Goal: Check status: Check status

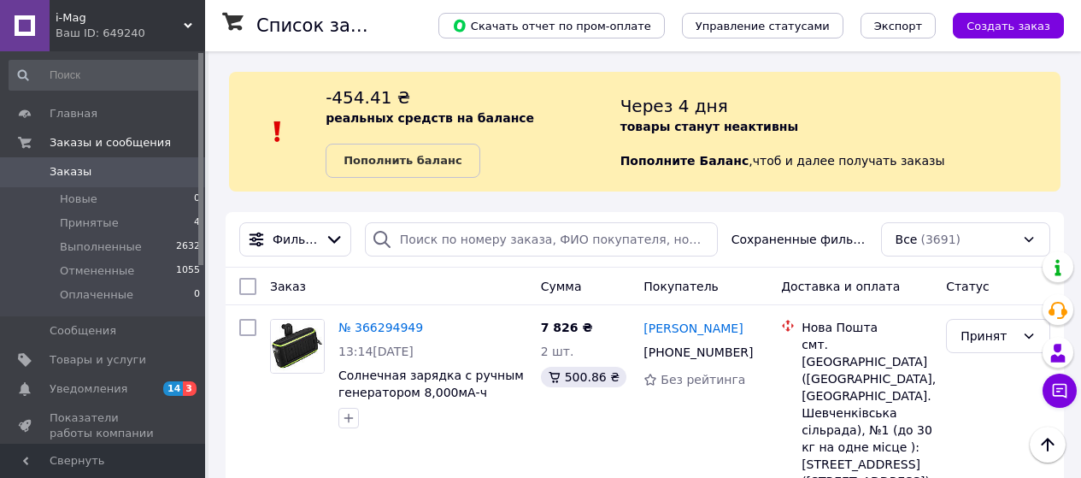
scroll to position [85, 0]
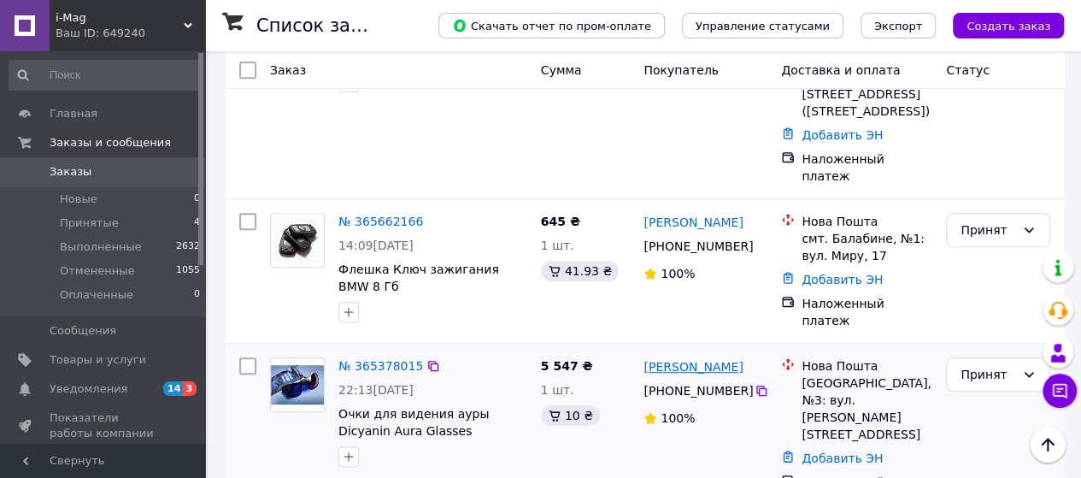
scroll to position [342, 0]
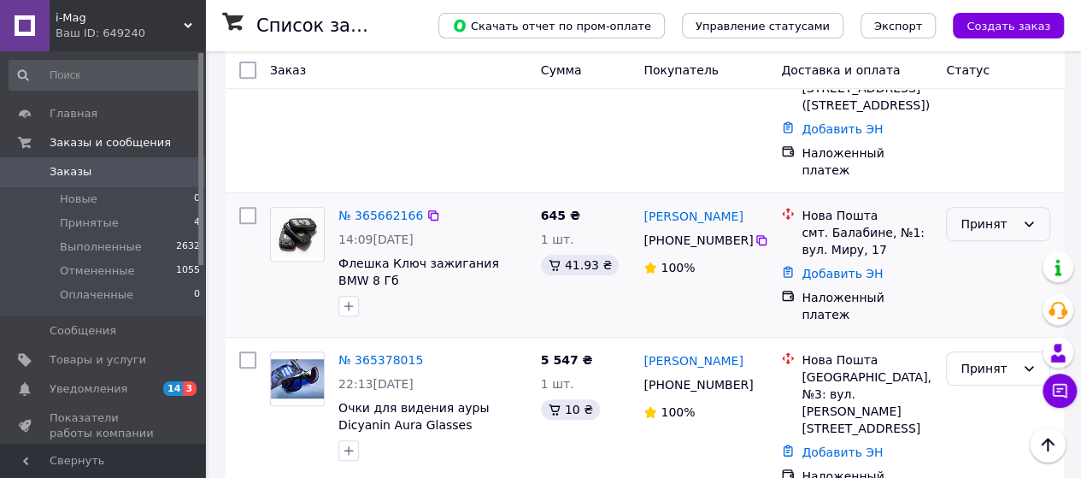
click at [1016, 232] on div "Принят" at bounding box center [998, 224] width 104 height 34
click at [1002, 267] on li "Выполнен" at bounding box center [998, 260] width 103 height 31
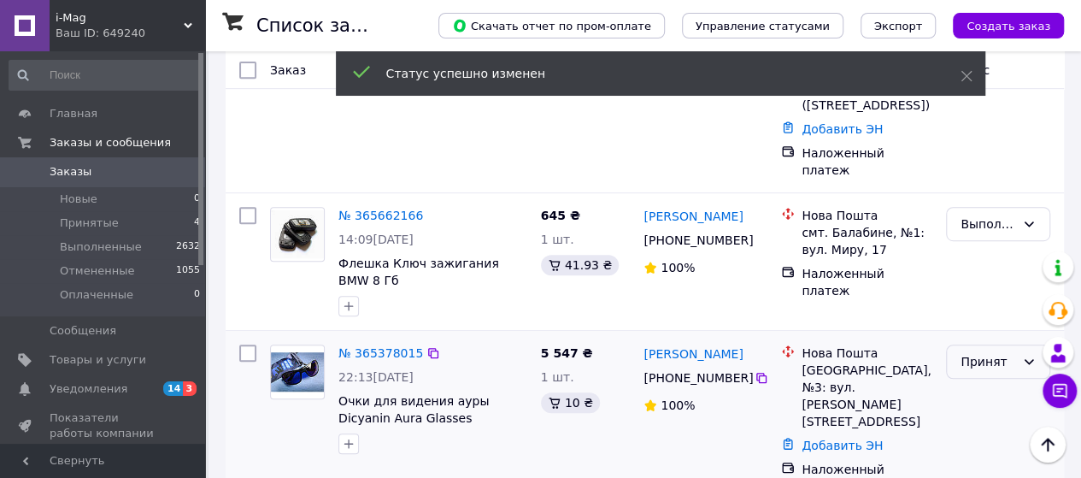
click at [1016, 359] on div "Принят" at bounding box center [998, 361] width 104 height 34
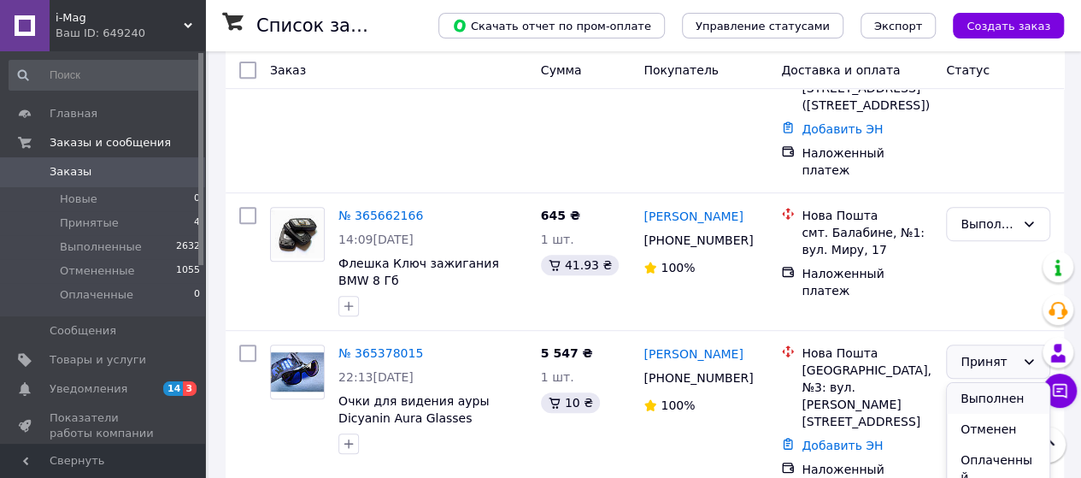
click at [1002, 394] on li "Выполнен" at bounding box center [998, 398] width 103 height 31
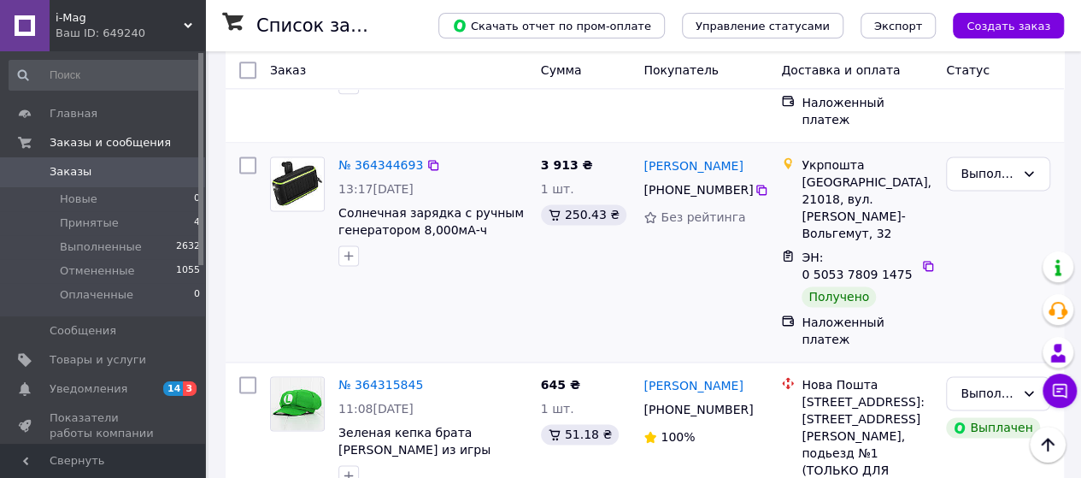
scroll to position [1111, 0]
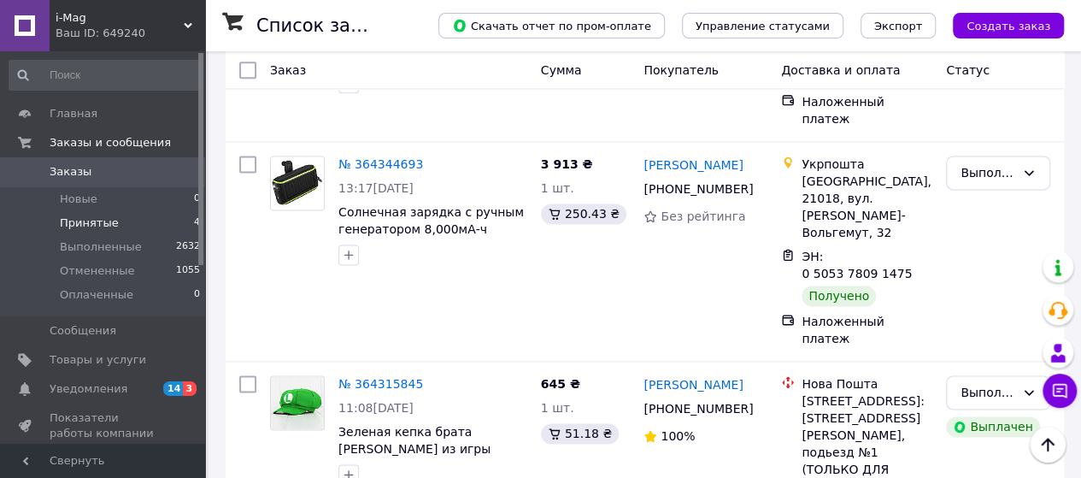
click at [96, 226] on span "Принятые" at bounding box center [89, 222] width 59 height 15
